Goal: Check status: Check status

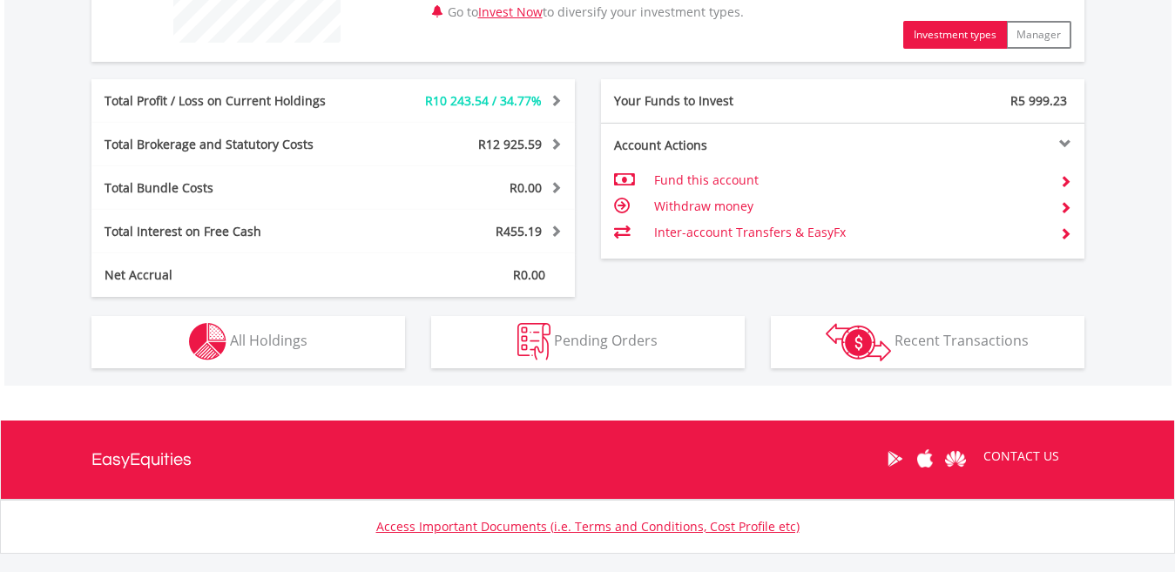
scroll to position [167, 331]
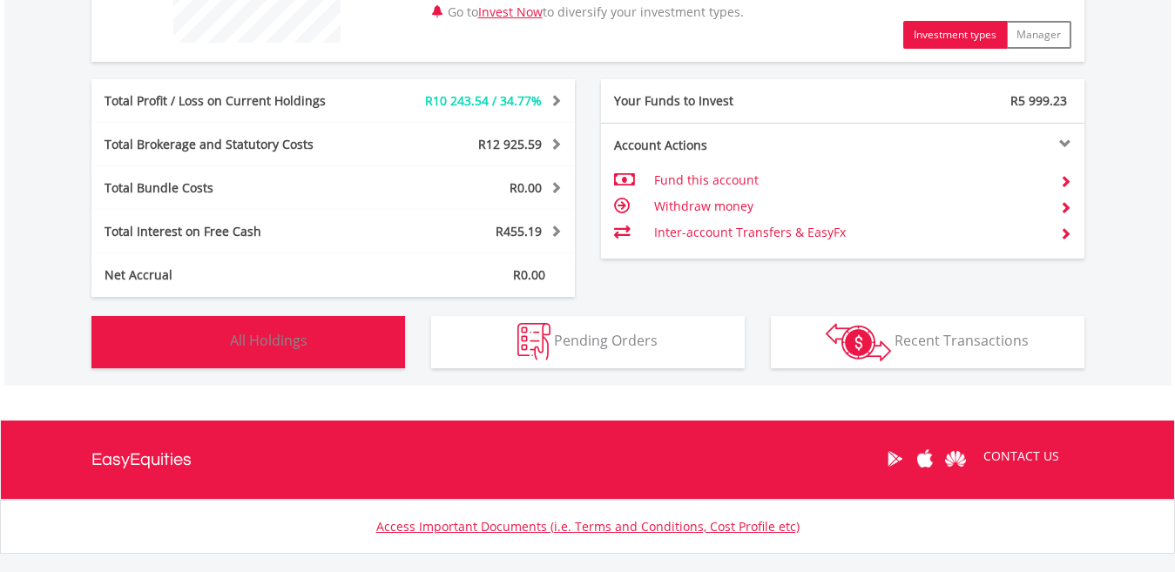
click at [348, 338] on button "Holdings All Holdings" at bounding box center [248, 342] width 314 height 52
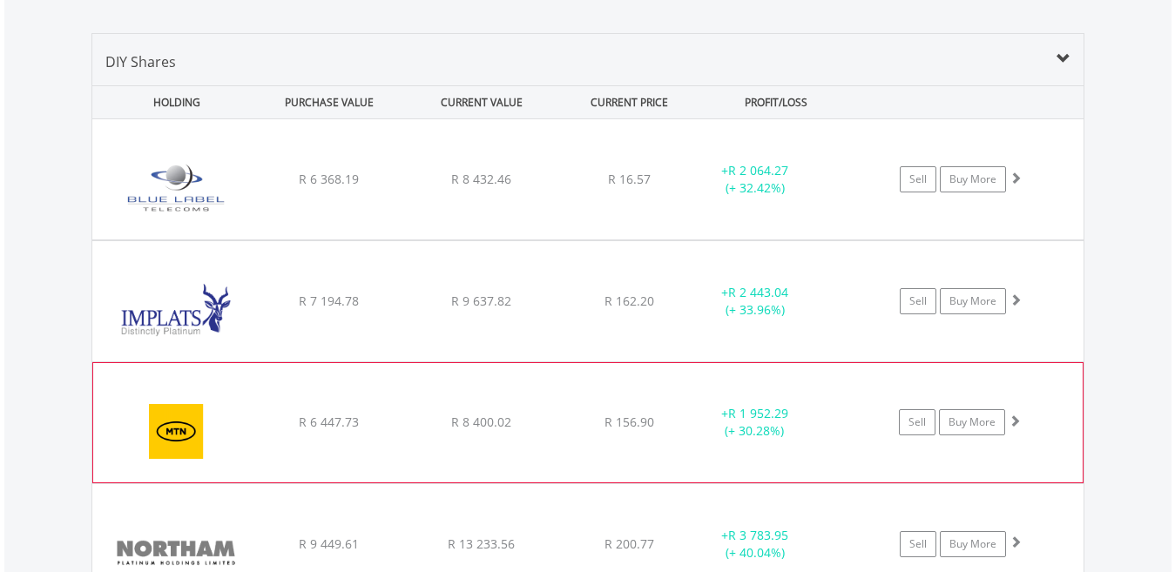
scroll to position [1221, 0]
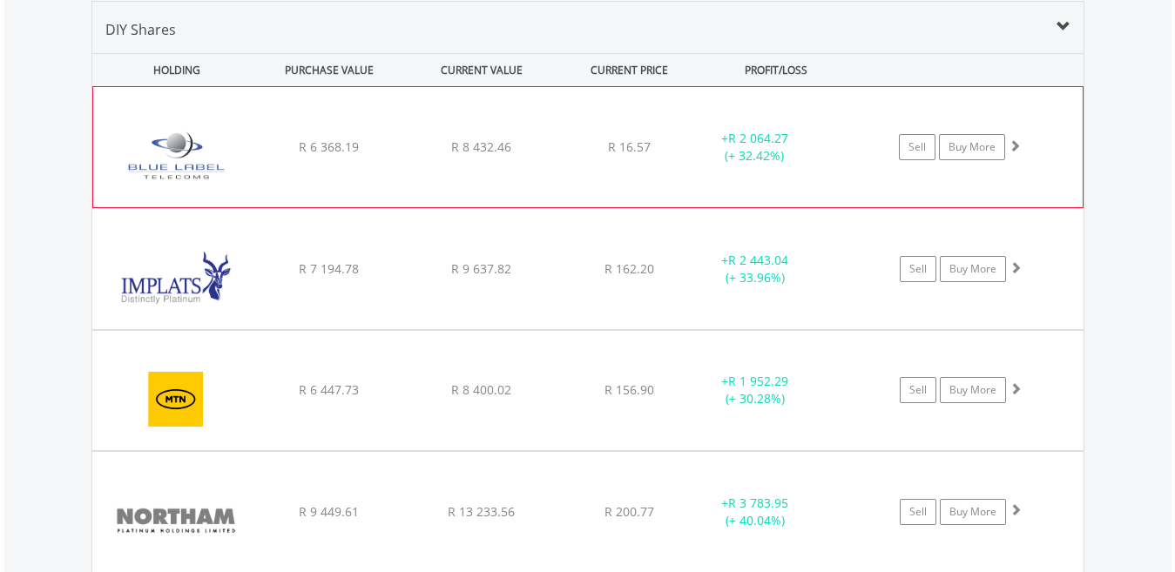
click at [848, 110] on div "﻿ Blue Label Telecoms Limited R 6 368.19 R 8 432.46 R 16.57 + R 2 064.27 (+ 32.…" at bounding box center [588, 147] width 990 height 120
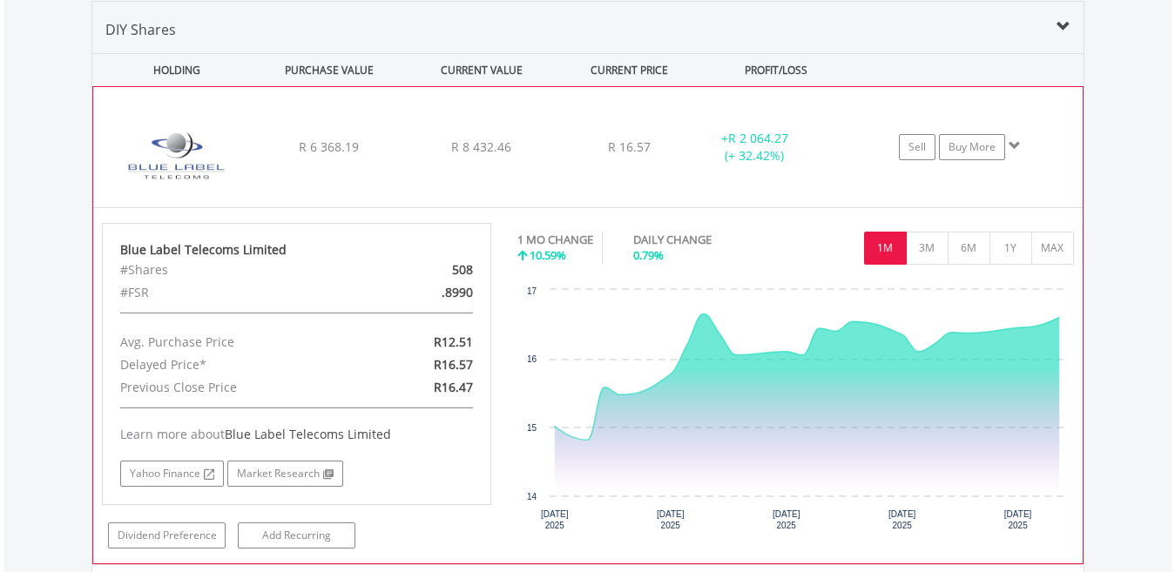
click at [864, 235] on button "1M" at bounding box center [885, 248] width 43 height 33
click at [839, 174] on div "﻿ Blue Label Telecoms Limited R 6 368.19 R 8 432.46 R 16.57 + R 2 064.27 (+ 32.…" at bounding box center [588, 147] width 990 height 120
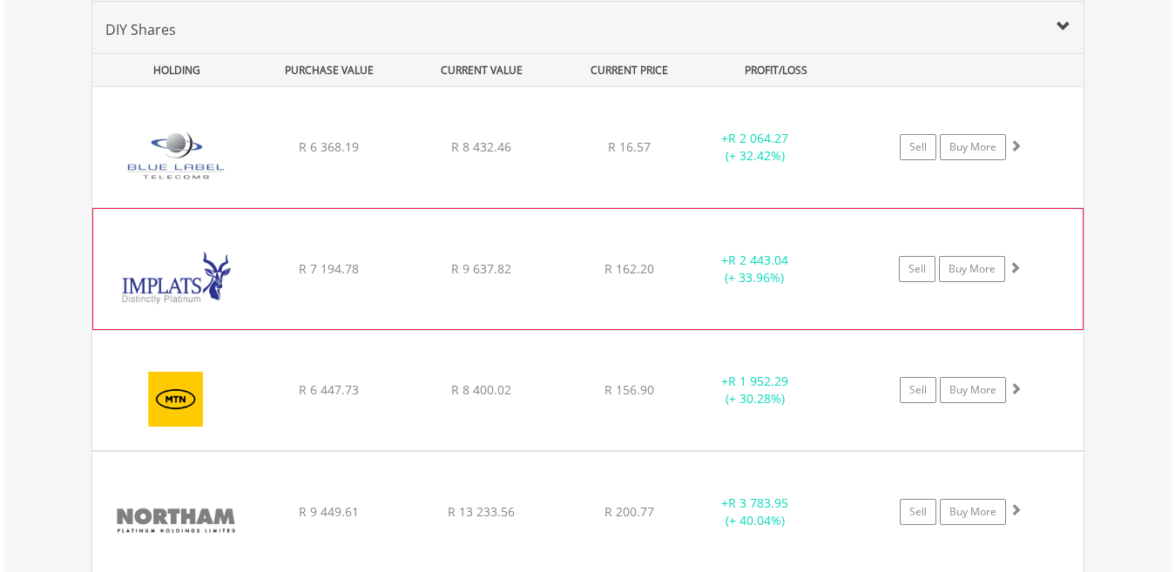
click at [842, 165] on div "+ R 2 443.04 (+ 33.96%)" at bounding box center [777, 147] width 175 height 35
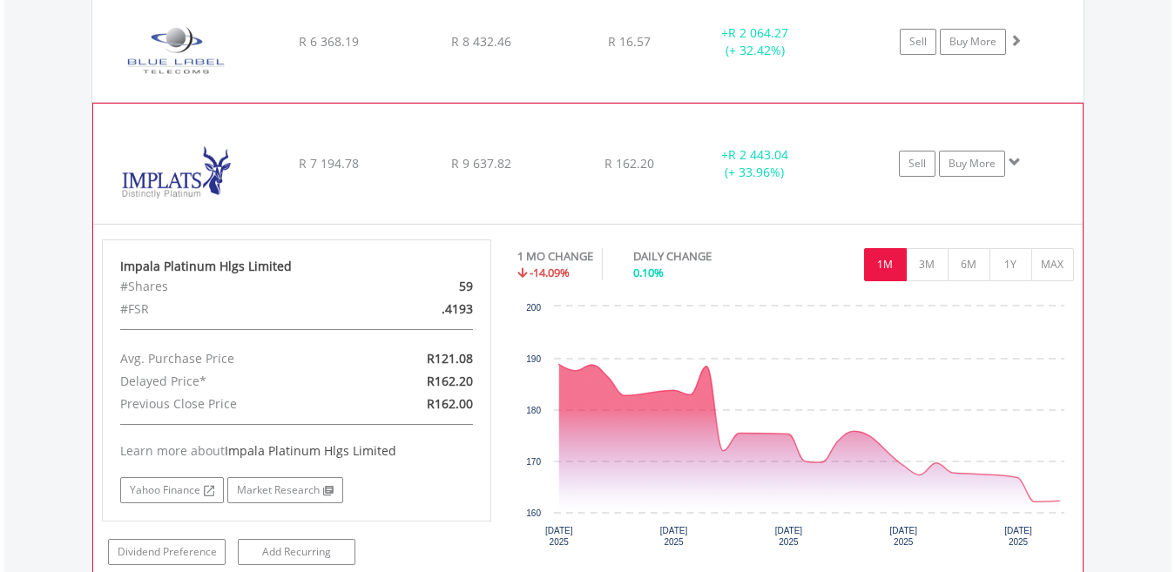
scroll to position [1362, 0]
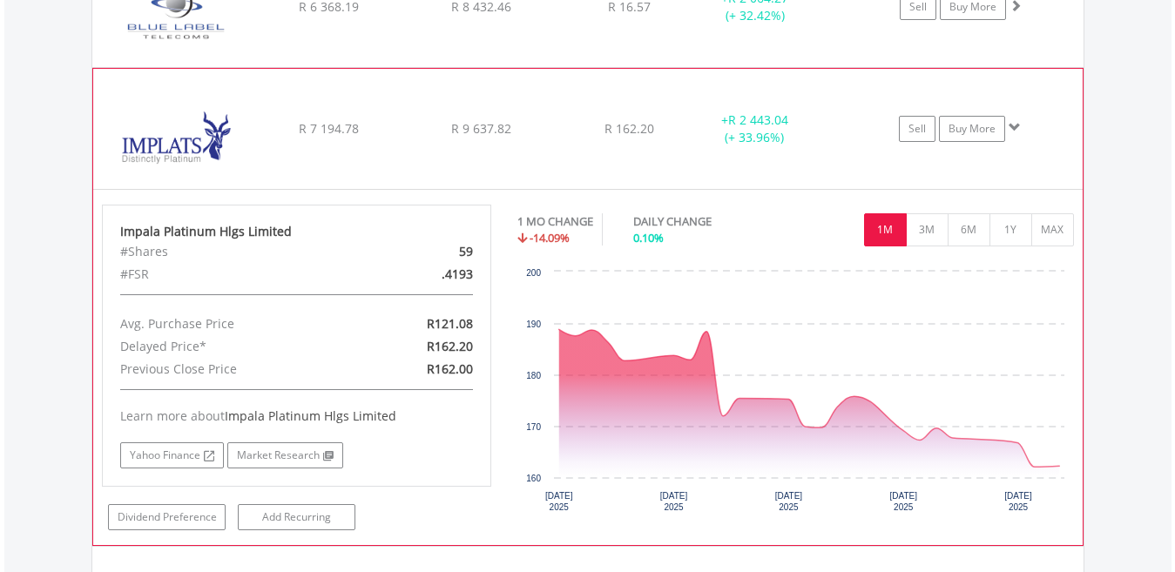
click at [881, 222] on button "1M" at bounding box center [885, 229] width 43 height 33
click at [876, 216] on button "1M" at bounding box center [885, 229] width 43 height 33
click at [842, 67] on div "﻿ Impala Platinum Hlgs Limited R 7 194.78 R 9 637.82 R 162.20 + R 2 443.04 (+ 3…" at bounding box center [587, 7] width 991 height 120
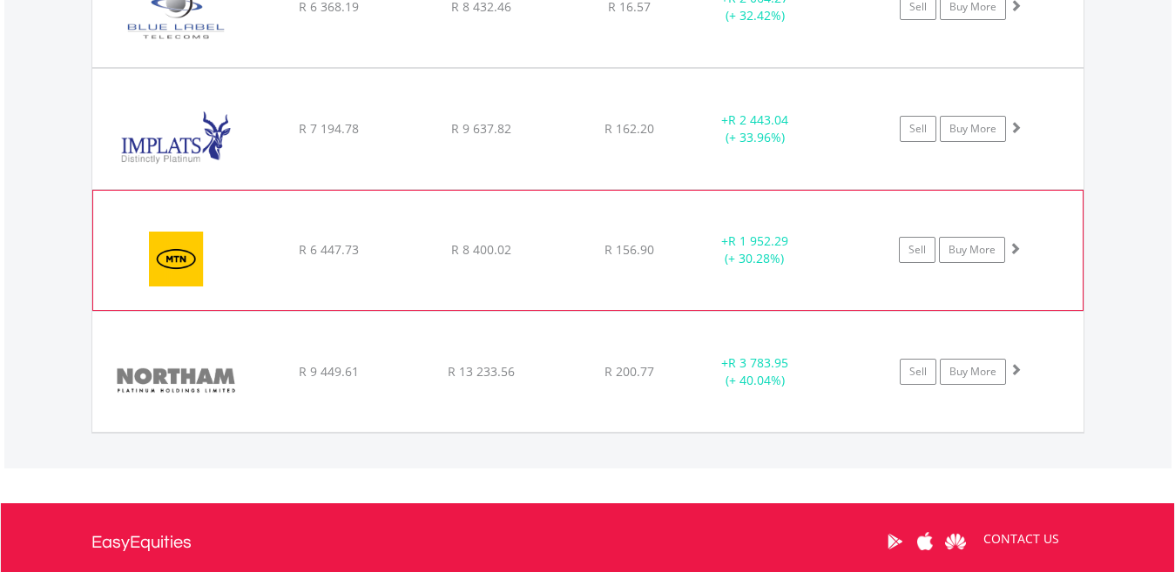
click at [853, 67] on div "﻿ MTN Group Limited R 6 447.73 R 8 400.02 R 156.90 + R 1 952.29 (+ 30.28%) Sell…" at bounding box center [587, 7] width 991 height 120
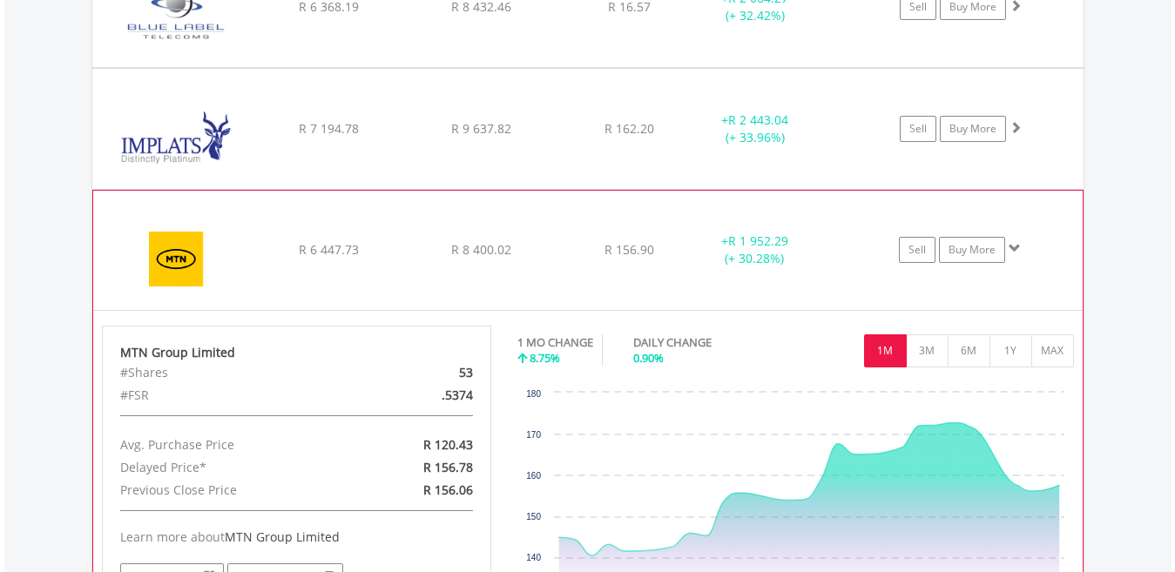
click at [883, 339] on button "1M" at bounding box center [885, 351] width 43 height 33
click at [858, 24] on div "+ R 1 952.29 (+ 30.28%)" at bounding box center [777, 7] width 175 height 35
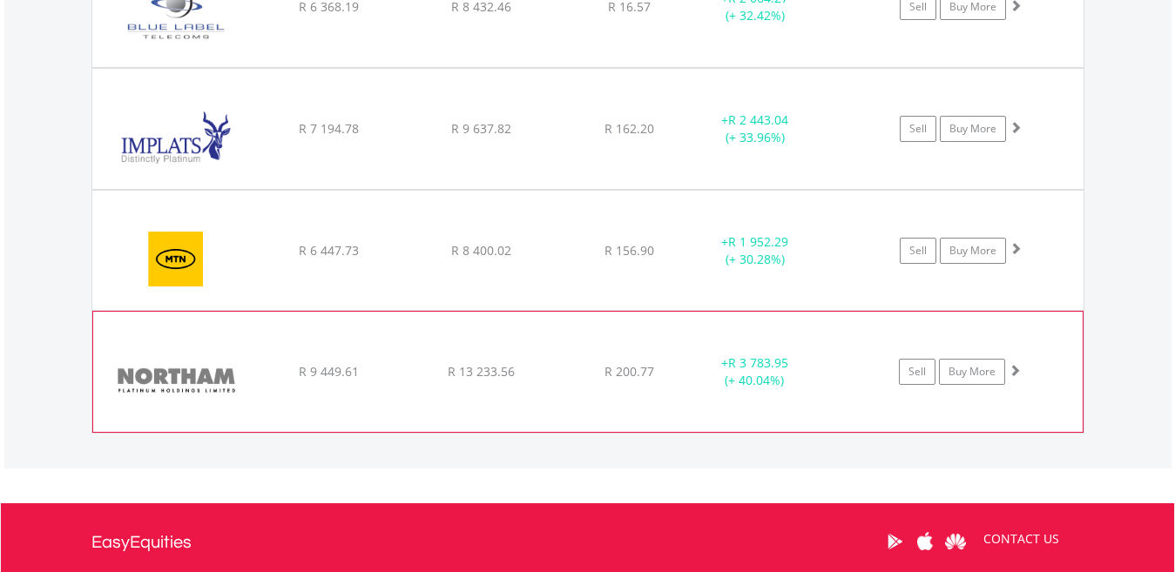
click at [859, 67] on div "﻿ Northam Platinum Holdings Ltd R 9 449.61 R 13 233.56 R 200.77 + R 3 783.95 (+…" at bounding box center [587, 7] width 991 height 120
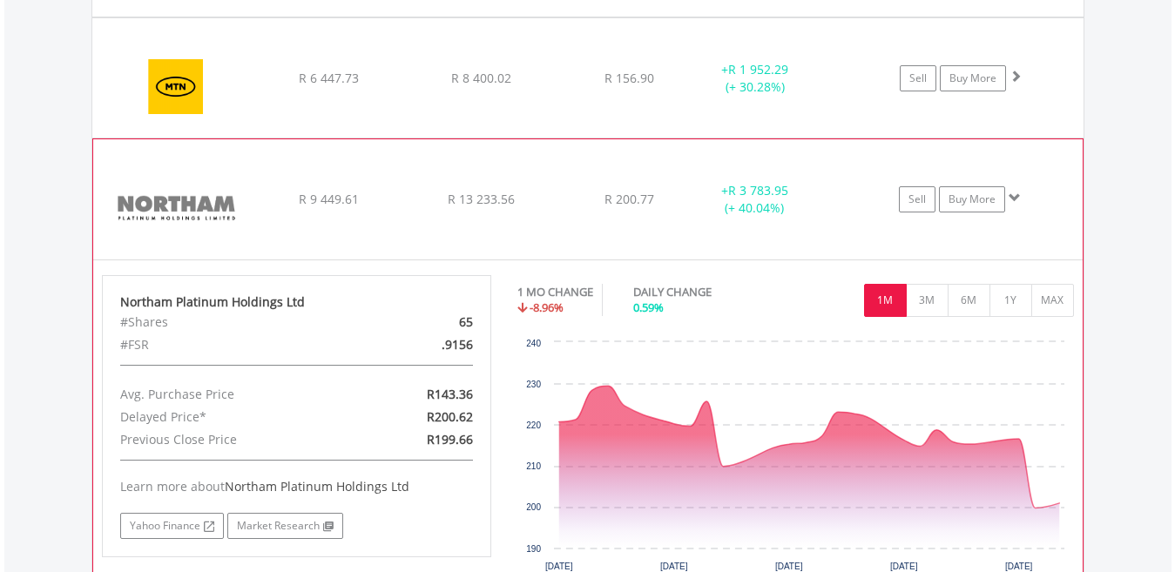
scroll to position [1536, 0]
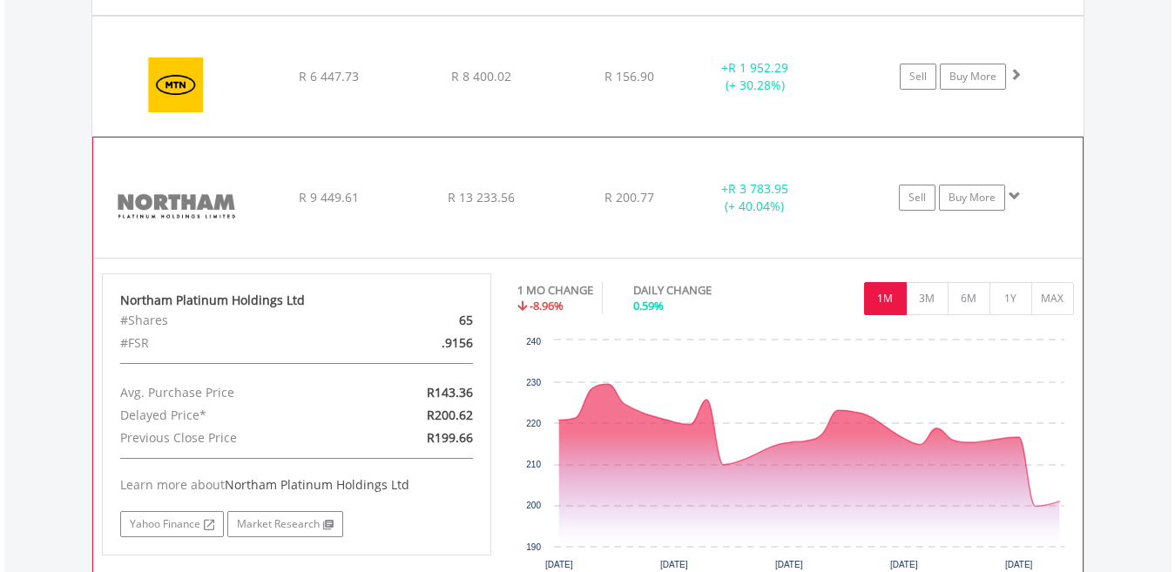
click at [876, 286] on button "1M" at bounding box center [885, 298] width 43 height 33
drag, startPoint x: 876, startPoint y: 286, endPoint x: 856, endPoint y: 226, distance: 63.6
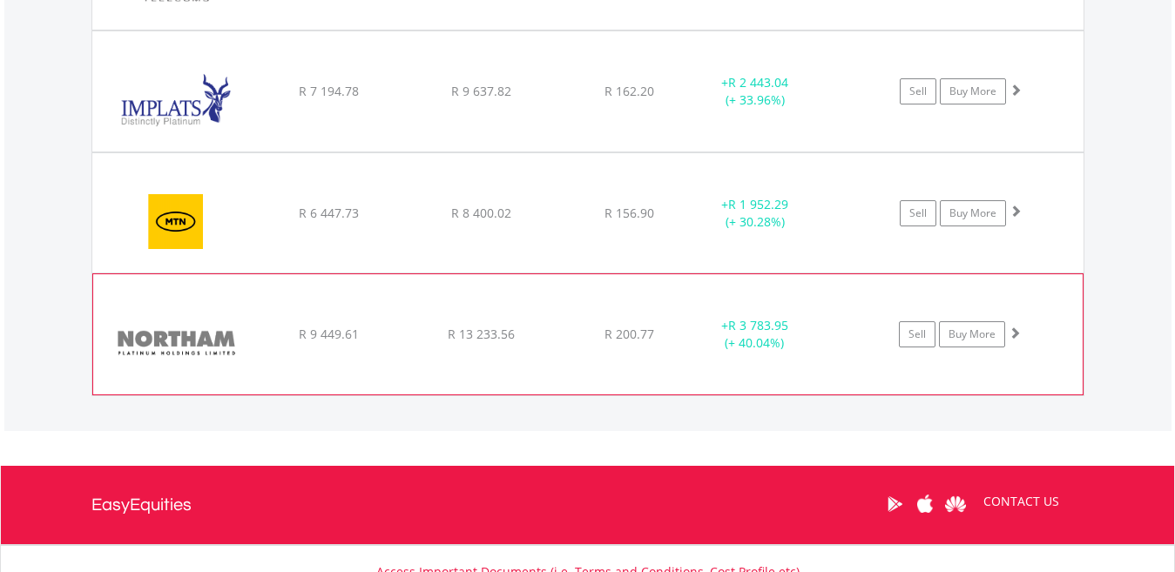
scroll to position [1397, 0]
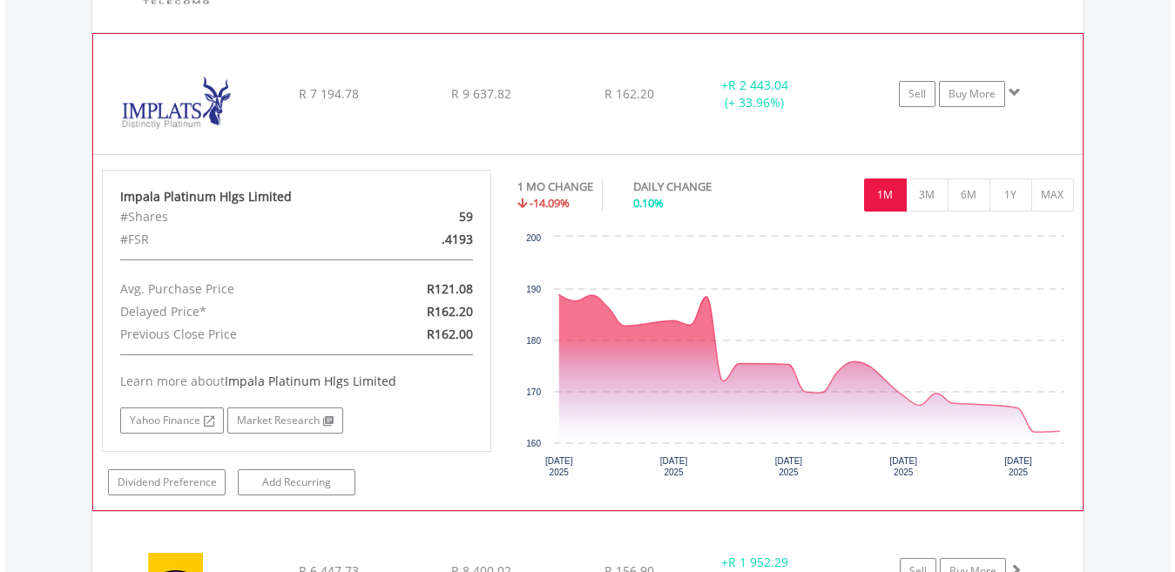
click at [872, 186] on button "1M" at bounding box center [885, 195] width 43 height 33
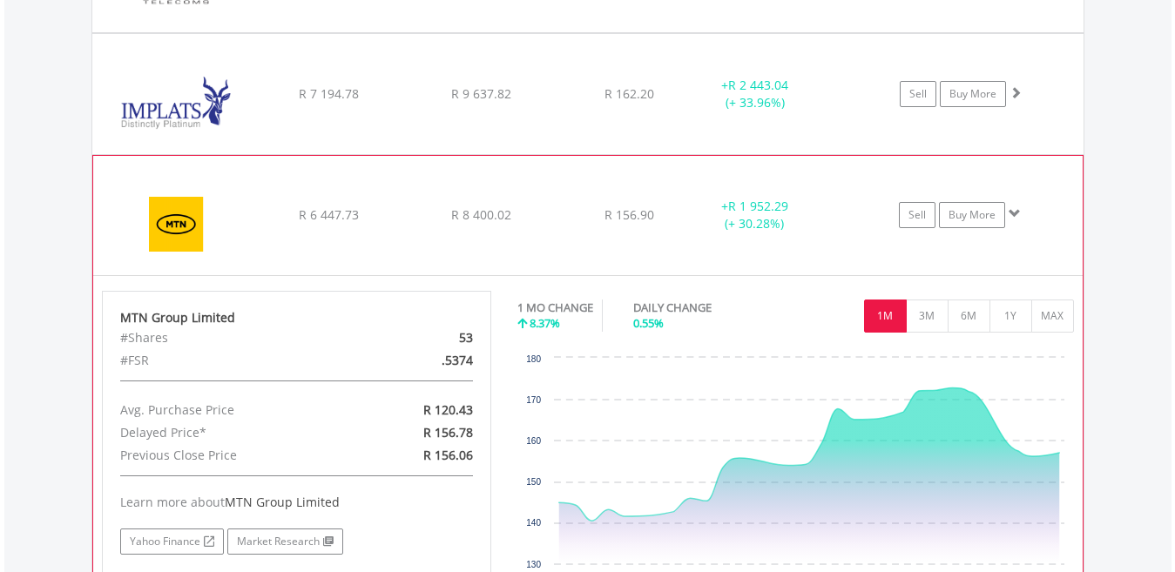
click at [876, 307] on button "1M" at bounding box center [885, 316] width 43 height 33
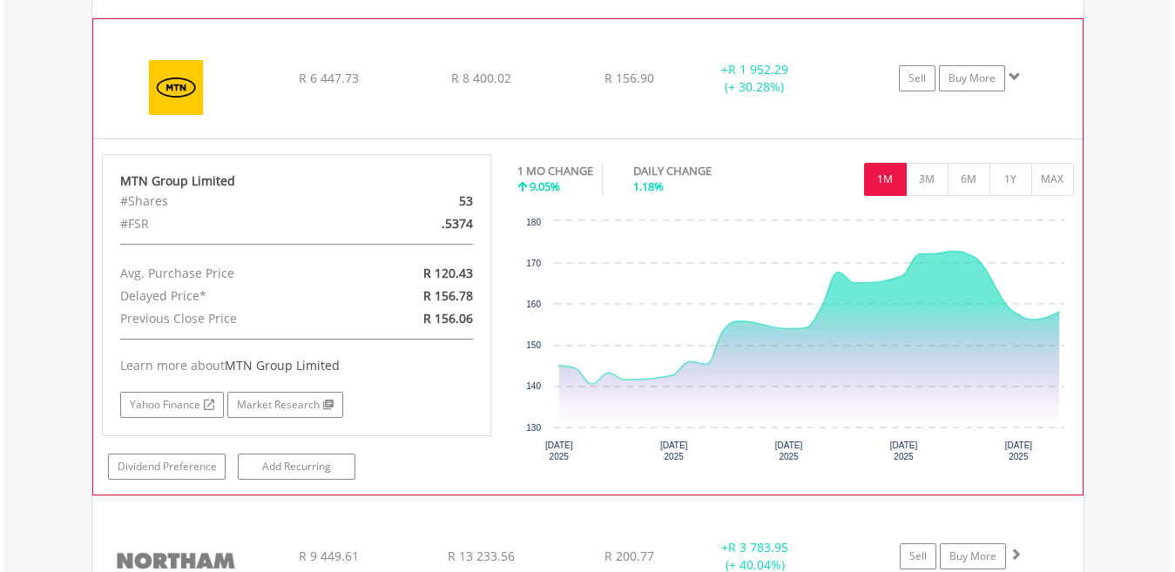
scroll to position [1536, 0]
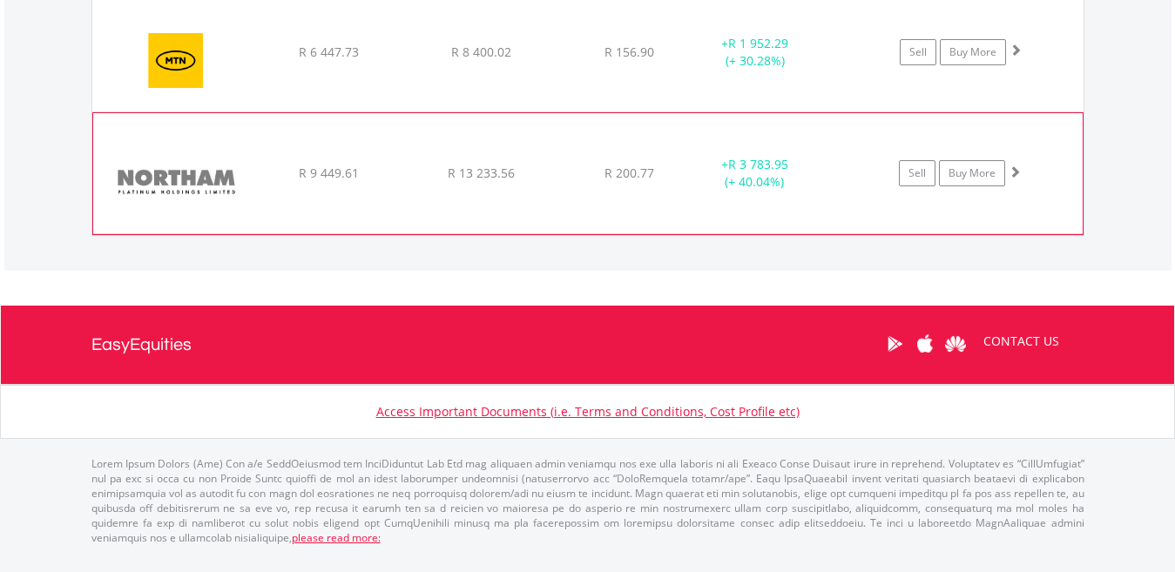
scroll to position [1544, 0]
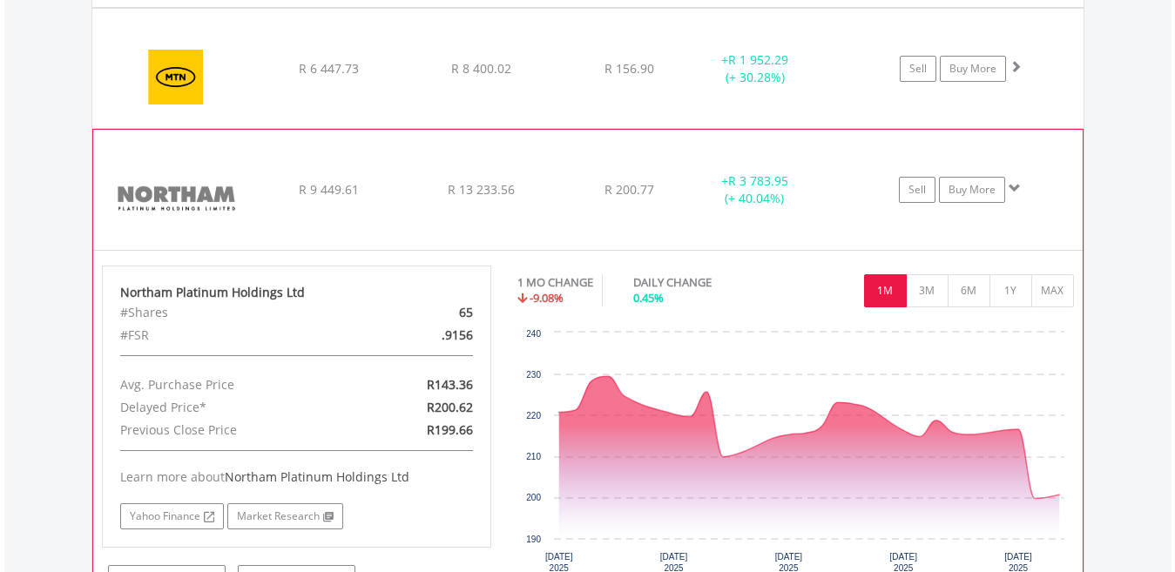
scroll to position [1571, 0]
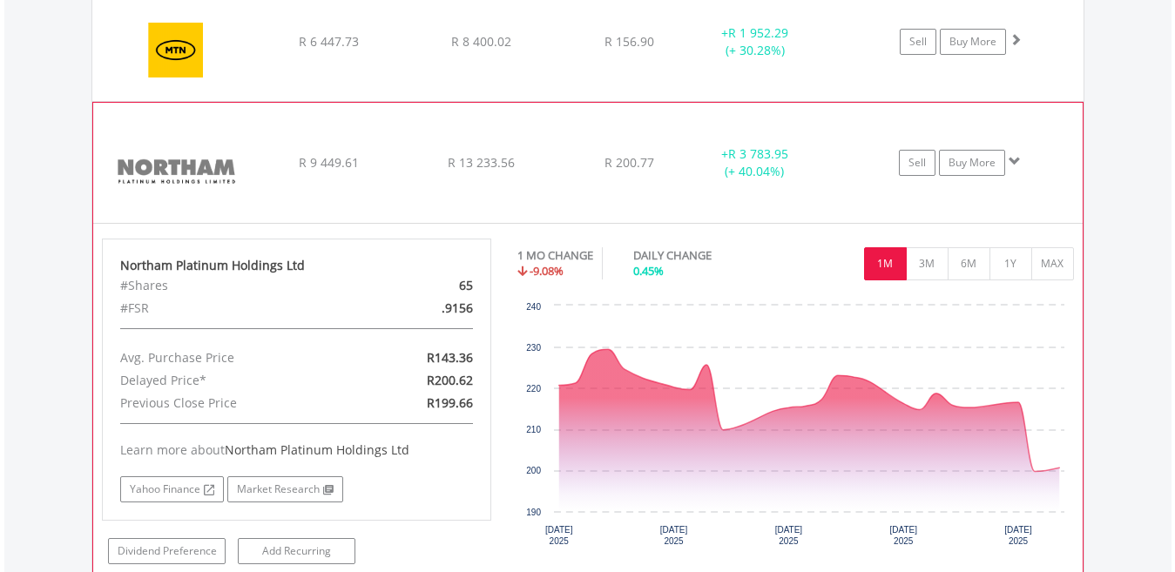
click at [877, 245] on div "1M 3M 6M 1Y MAX" at bounding box center [796, 243] width 557 height 9
click at [879, 260] on button "1M" at bounding box center [885, 263] width 43 height 33
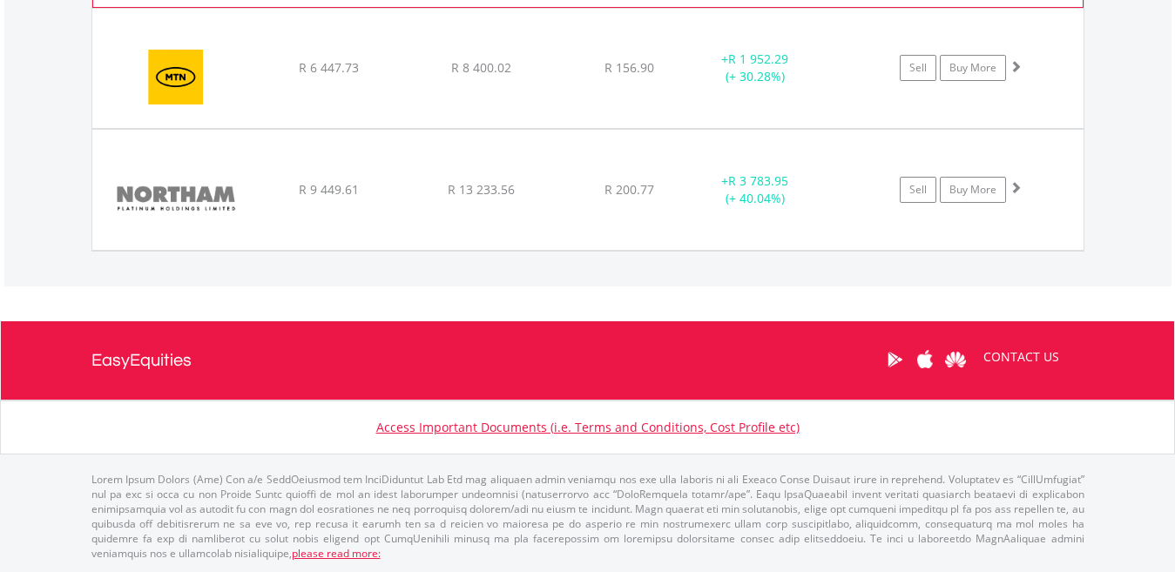
scroll to position [1545, 0]
